Goal: Transaction & Acquisition: Purchase product/service

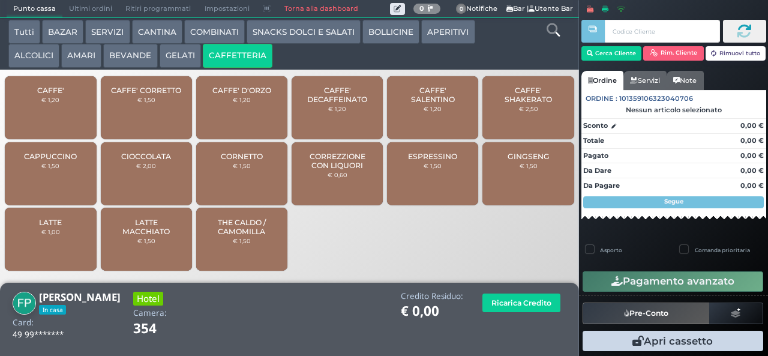
click at [76, 108] on div "CAFFE' € 1,20" at bounding box center [50, 107] width 91 height 63
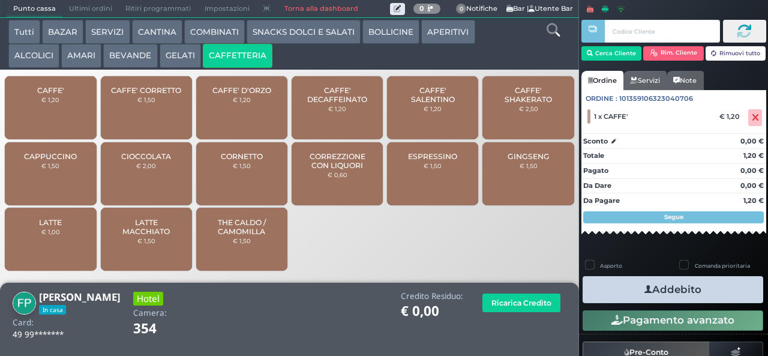
click at [658, 290] on button "Addebito" at bounding box center [673, 289] width 181 height 27
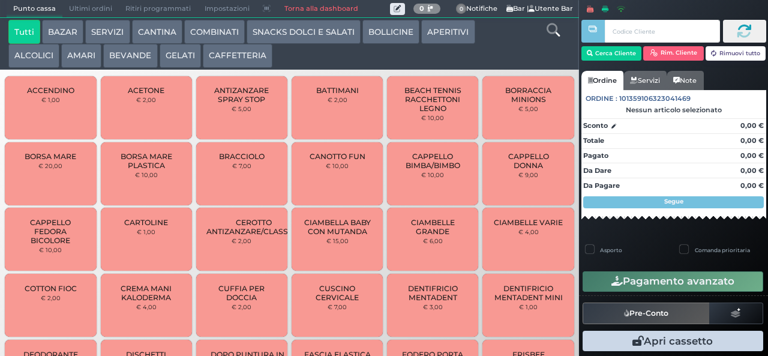
click at [67, 29] on button "BAZAR" at bounding box center [62, 32] width 41 height 24
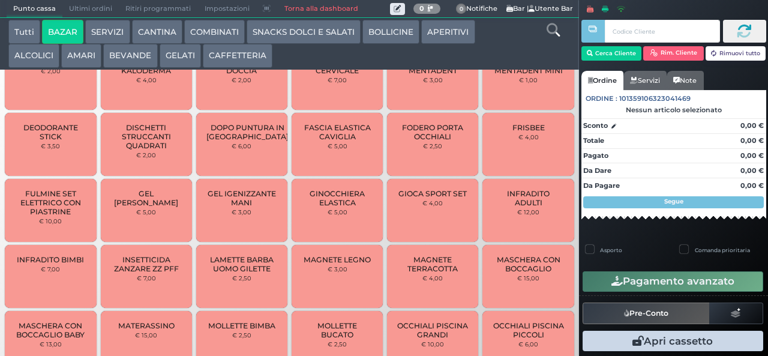
scroll to position [324, 0]
click at [499, 196] on span "INFRADITO ADULTI" at bounding box center [528, 198] width 71 height 18
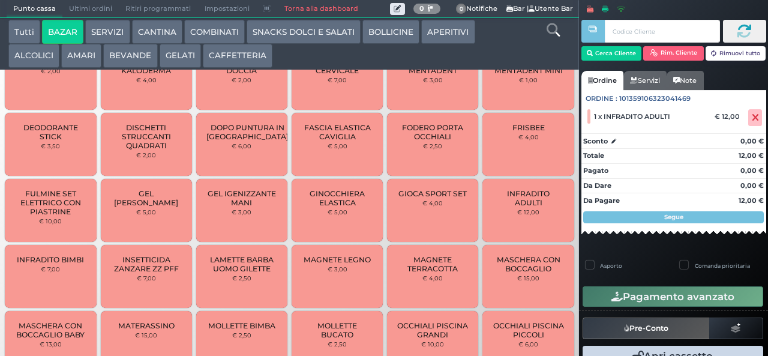
scroll to position [923, 0]
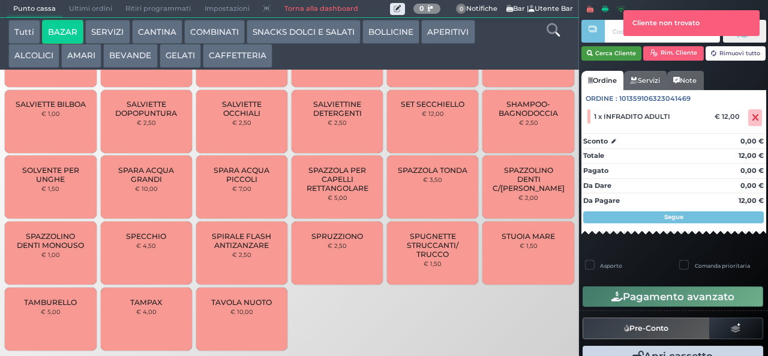
click at [603, 55] on button "Cerca Cliente" at bounding box center [611, 53] width 61 height 14
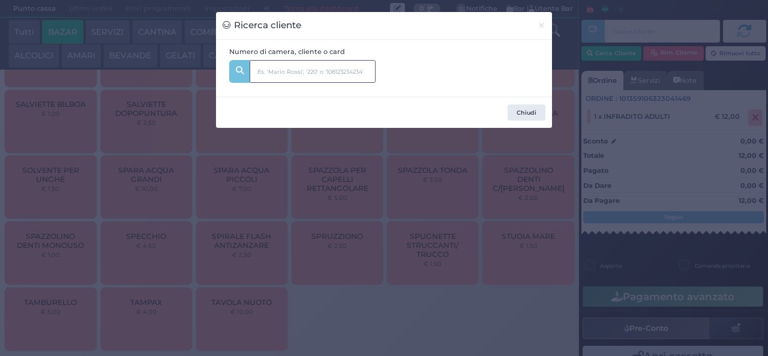
click at [284, 68] on input "text" at bounding box center [313, 71] width 126 height 23
type input "112"
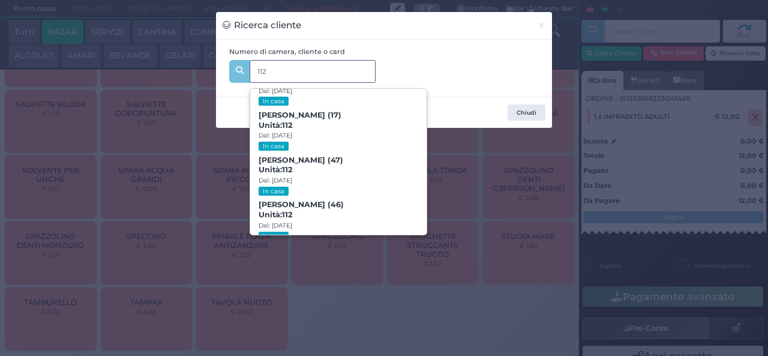
scroll to position [55, 0]
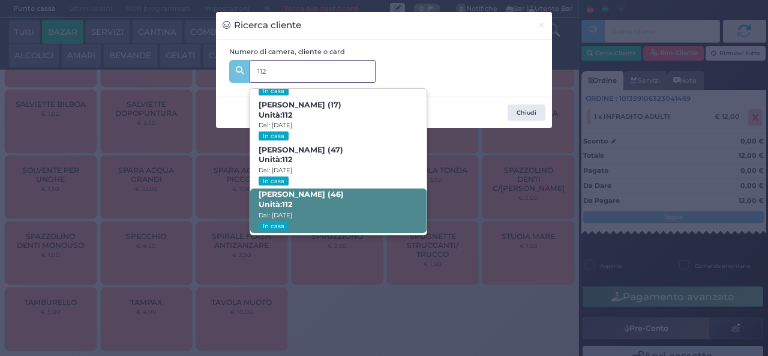
click at [310, 199] on span "Matteo Greghi (46) Unità: 112 Dal: 03/08/2025 In casa" at bounding box center [338, 210] width 176 height 45
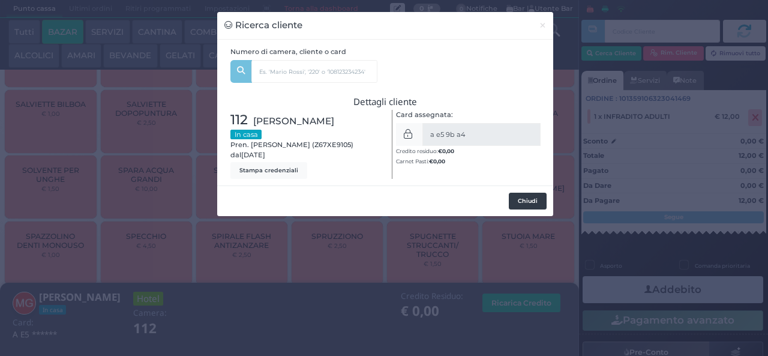
click at [533, 202] on button "Chiudi" at bounding box center [528, 201] width 38 height 17
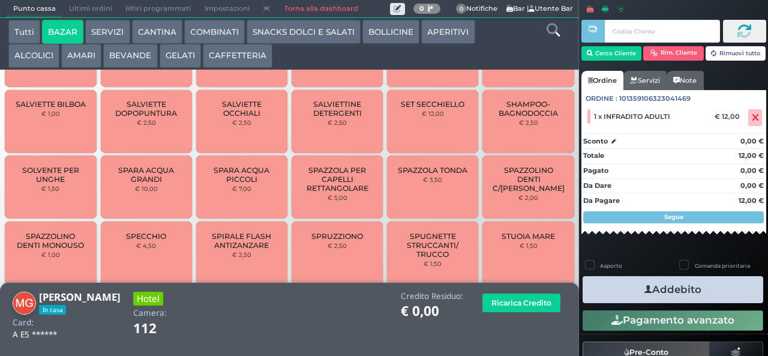
click at [679, 292] on button "Addebito" at bounding box center [673, 289] width 181 height 27
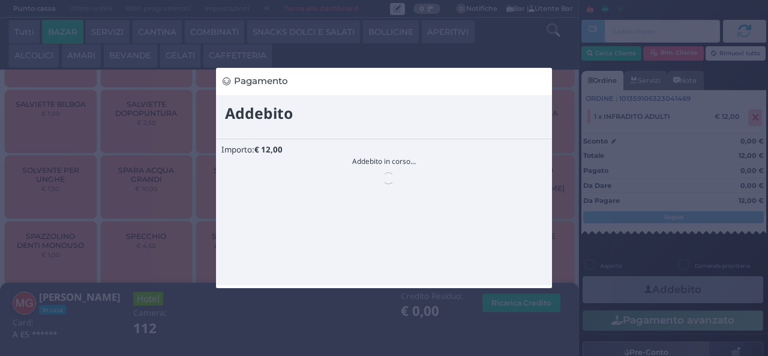
scroll to position [0, 0]
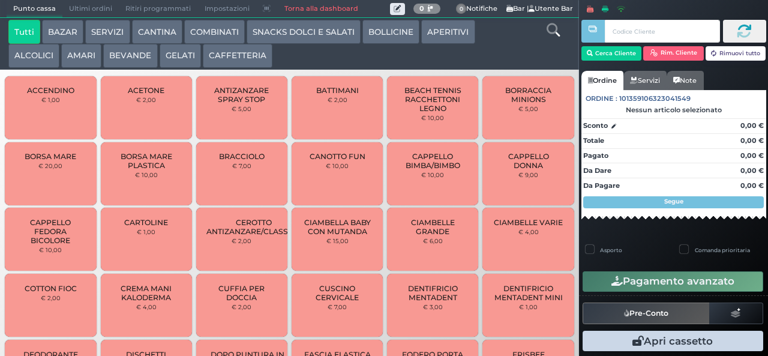
click at [64, 30] on button "BAZAR" at bounding box center [62, 32] width 41 height 24
click at [233, 161] on span "BRACCIOLO" at bounding box center [242, 156] width 46 height 9
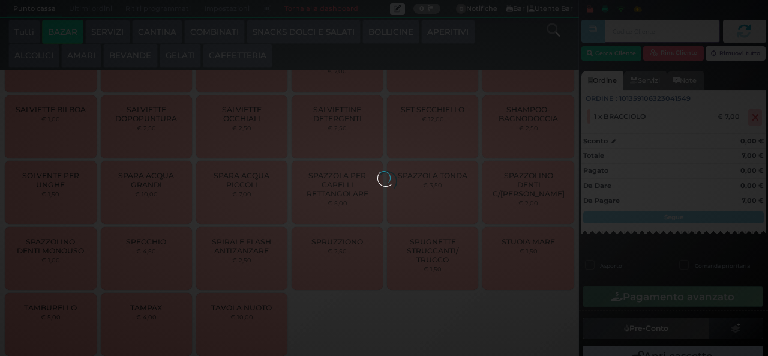
scroll to position [923, 0]
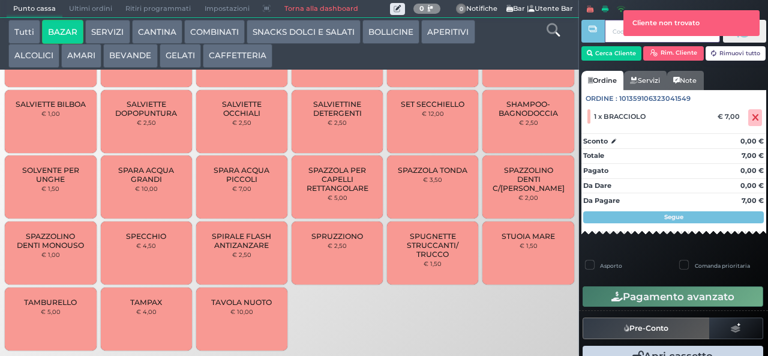
click at [593, 54] on div at bounding box center [593, 169] width 2 height 338
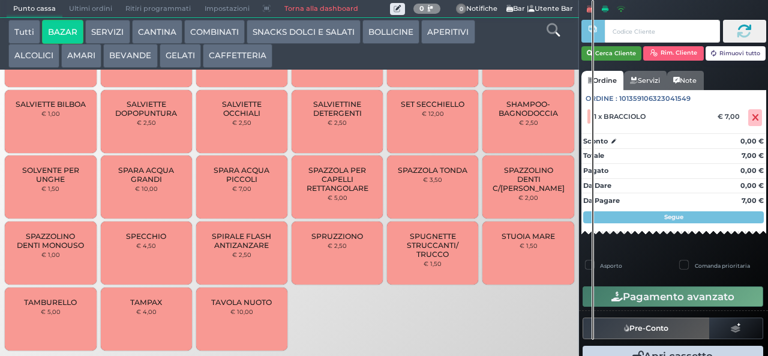
click at [602, 52] on button "Cerca Cliente" at bounding box center [611, 53] width 61 height 14
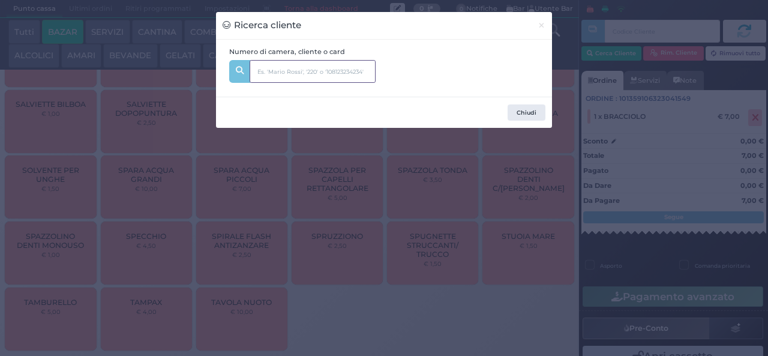
click at [272, 70] on input "text" at bounding box center [313, 71] width 126 height 23
type input "129"
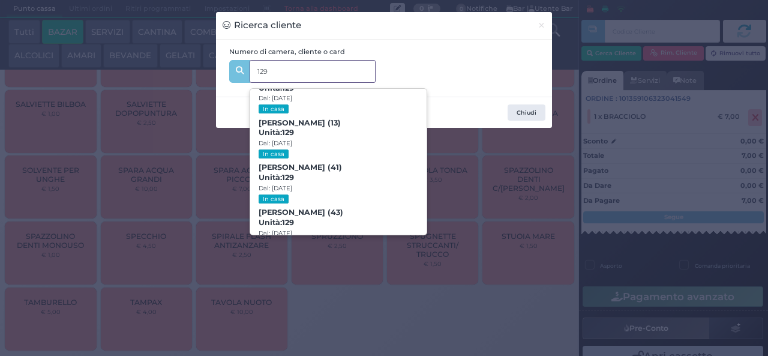
scroll to position [55, 0]
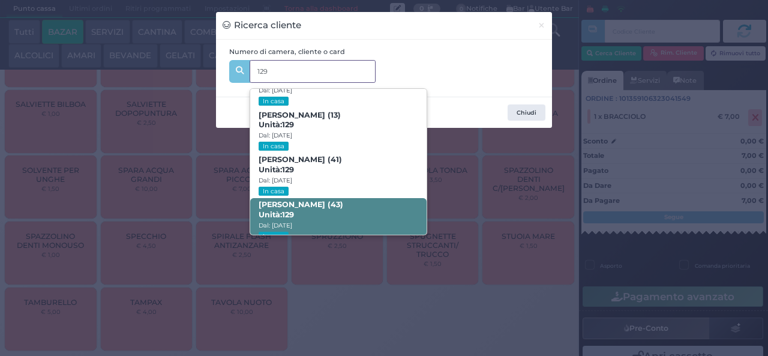
click at [271, 210] on span "Unità: 129" at bounding box center [276, 215] width 35 height 10
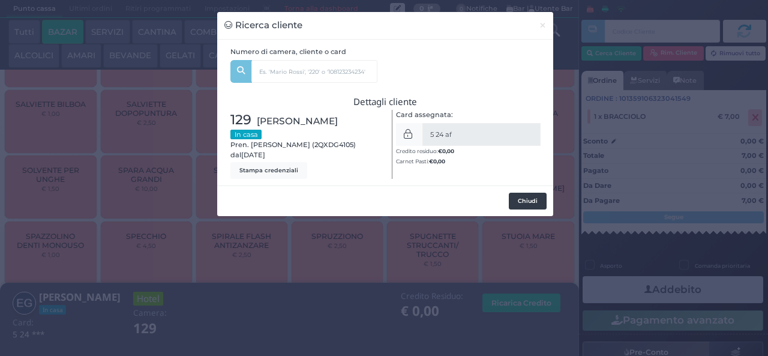
click at [527, 200] on button "Chiudi" at bounding box center [528, 201] width 38 height 17
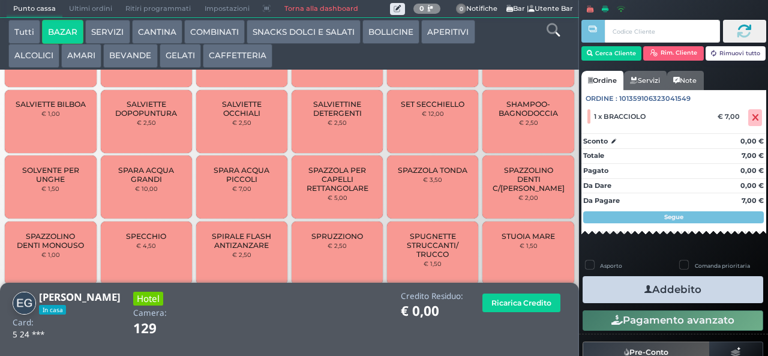
click at [612, 295] on button "Addebito" at bounding box center [673, 289] width 181 height 27
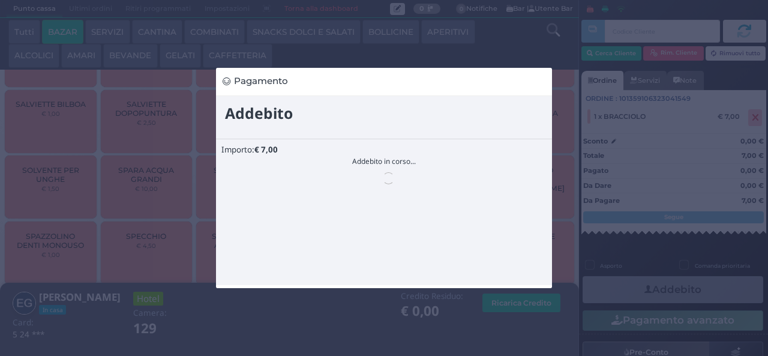
scroll to position [0, 0]
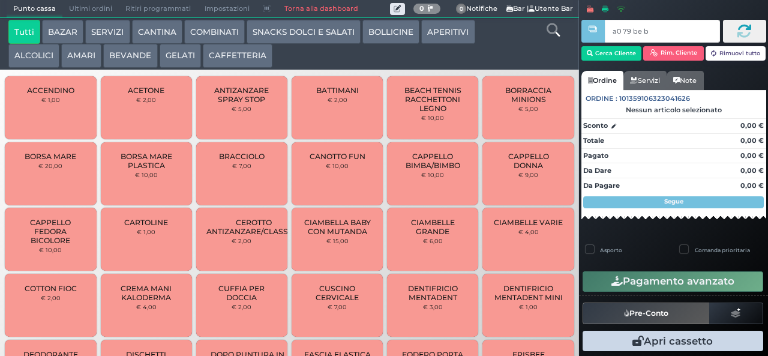
type input "a0 79 be b9"
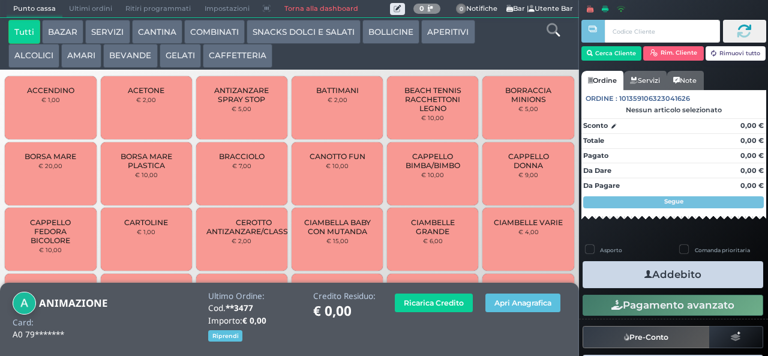
click at [232, 56] on button "CAFFETTERIA" at bounding box center [238, 56] width 70 height 24
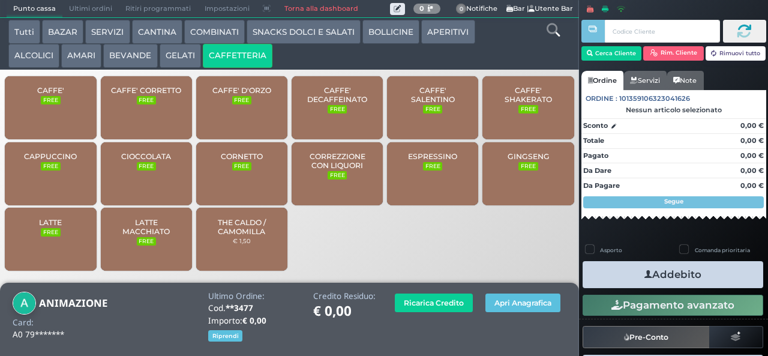
click at [60, 95] on span "CAFFE'" at bounding box center [50, 90] width 27 height 9
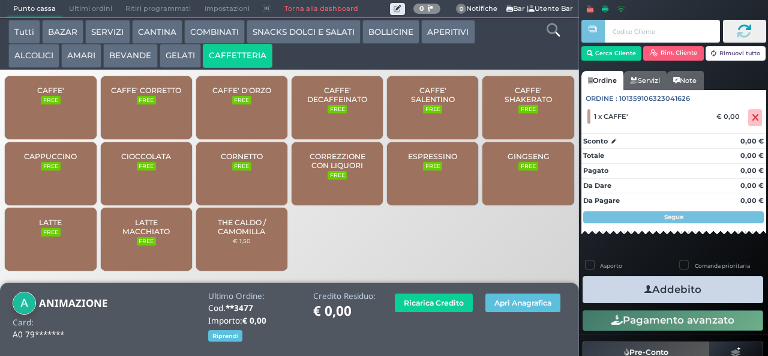
click at [646, 286] on button "Addebito" at bounding box center [673, 289] width 181 height 27
